Goal: Navigation & Orientation: Find specific page/section

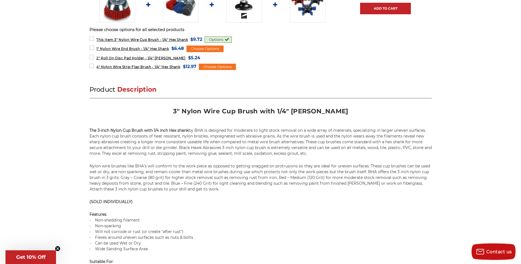
scroll to position [275, 0]
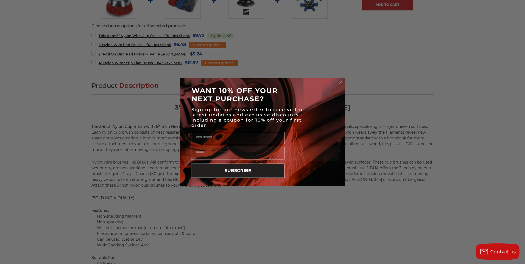
click at [340, 80] on circle "Close dialog" at bounding box center [340, 82] width 5 height 5
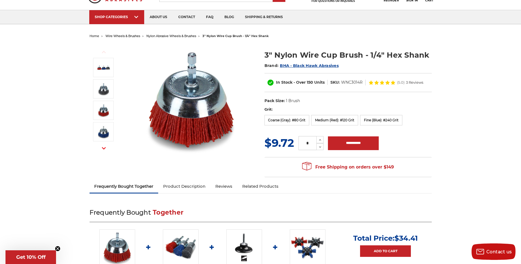
scroll to position [27, 0]
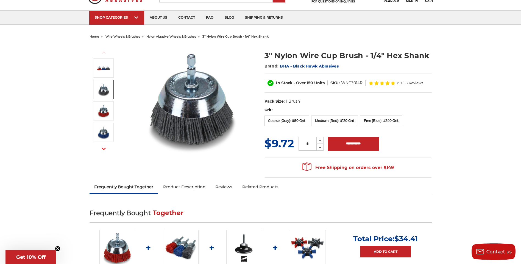
click at [102, 90] on img at bounding box center [104, 90] width 14 height 14
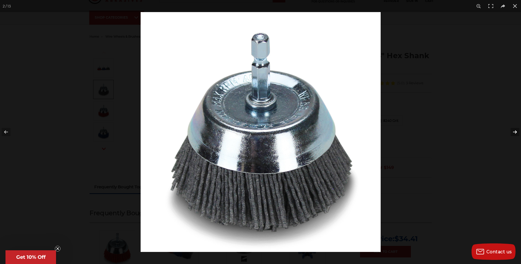
click at [514, 130] on button at bounding box center [511, 131] width 19 height 27
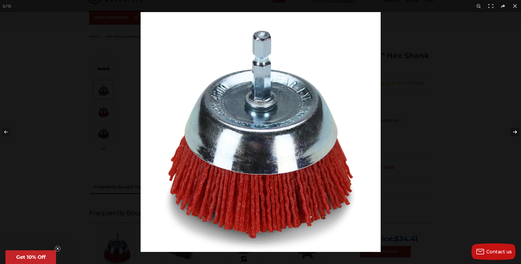
click at [514, 130] on button at bounding box center [511, 131] width 19 height 27
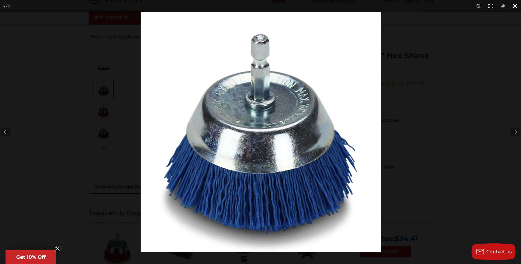
click at [514, 5] on button at bounding box center [515, 6] width 12 height 12
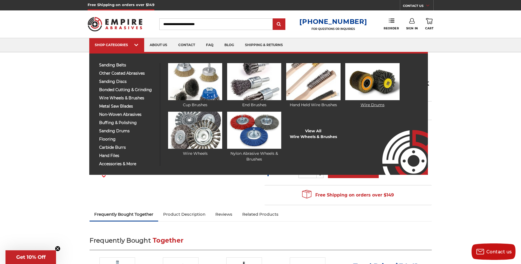
click at [363, 79] on img at bounding box center [372, 81] width 54 height 37
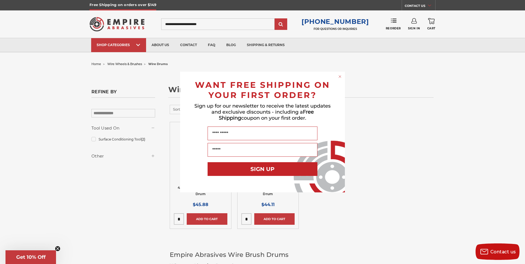
click at [137, 45] on div "Close dialog WANT FREE SHIPPING ON YOUR FIRST ORDER? Sign up for our newsletter…" at bounding box center [262, 132] width 525 height 264
click at [138, 46] on div "Close dialog WANT FREE SHIPPING ON YOUR FIRST ORDER? Sign up for our newsletter…" at bounding box center [262, 132] width 525 height 264
click at [138, 45] on div "Close dialog WANT FREE SHIPPING ON YOUR FIRST ORDER? Sign up for our newsletter…" at bounding box center [262, 132] width 525 height 264
click at [340, 76] on circle "Close dialog" at bounding box center [340, 76] width 5 height 5
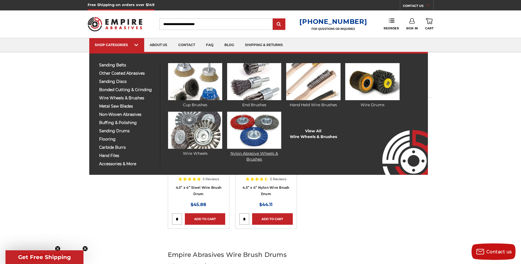
click at [252, 137] on img at bounding box center [254, 130] width 54 height 37
